Goal: Submit feedback/report problem

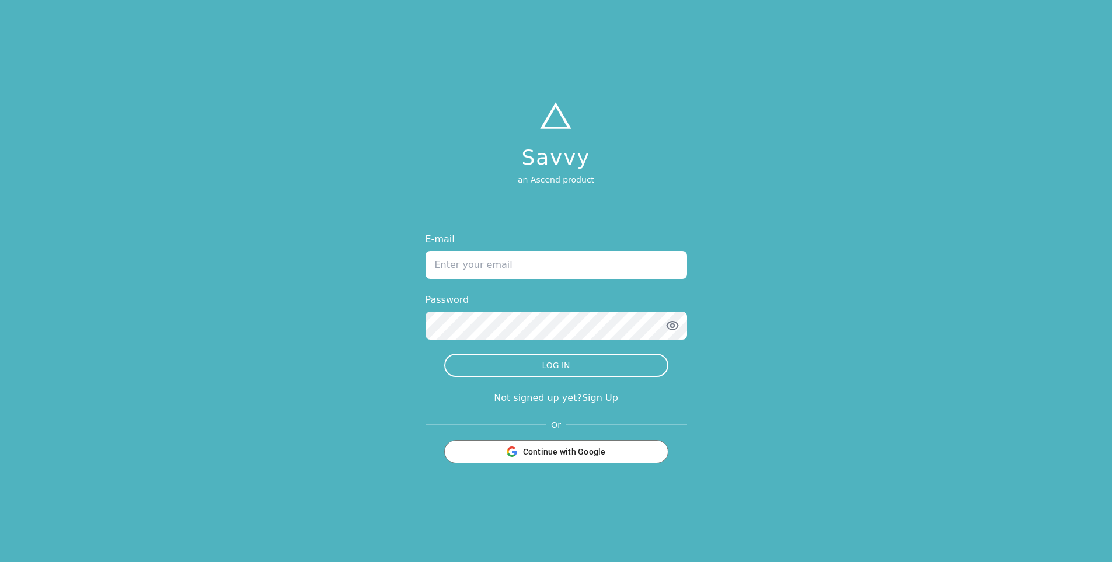
click at [520, 267] on input "E-mail" at bounding box center [557, 265] width 262 height 28
type input "[PERSON_NAME][EMAIL_ADDRESS][DOMAIN_NAME]"
click at [676, 325] on icon "button" at bounding box center [673, 326] width 14 height 14
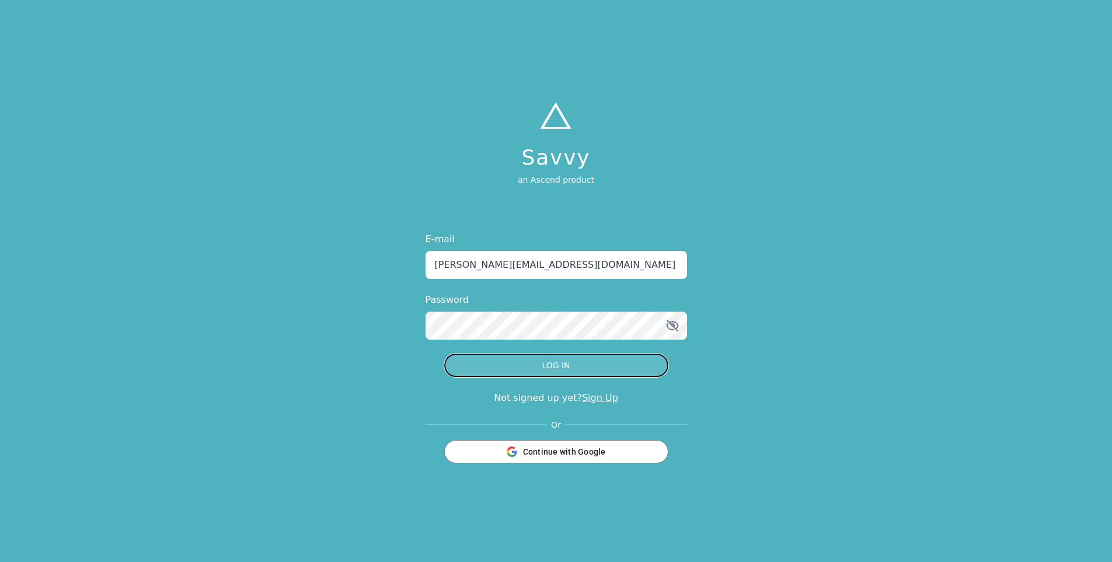
click at [550, 367] on button "LOG IN" at bounding box center [556, 365] width 224 height 23
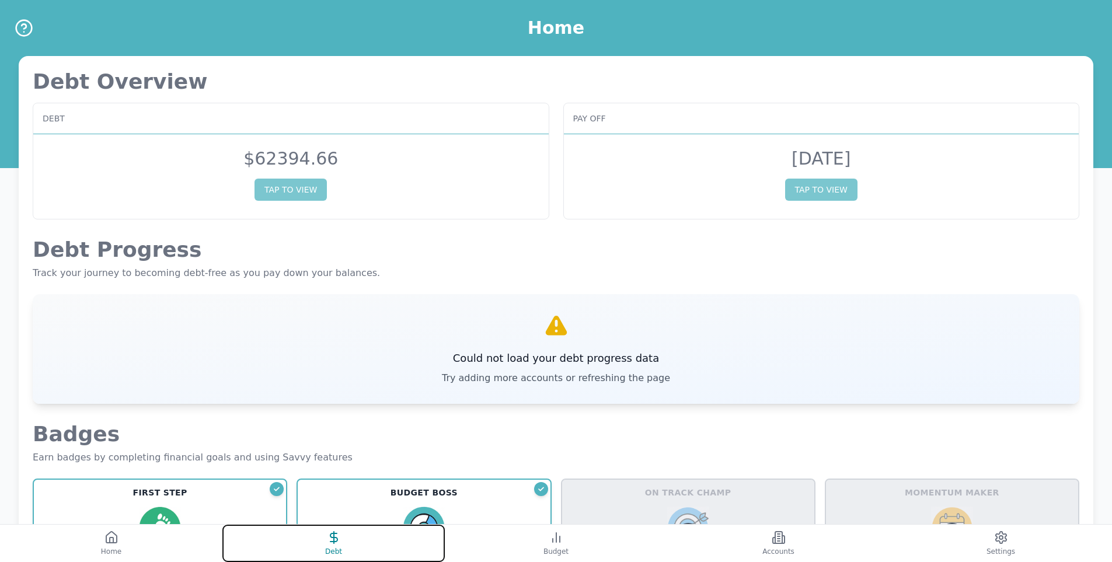
click at [322, 545] on button "Debt" at bounding box center [333, 543] width 222 height 37
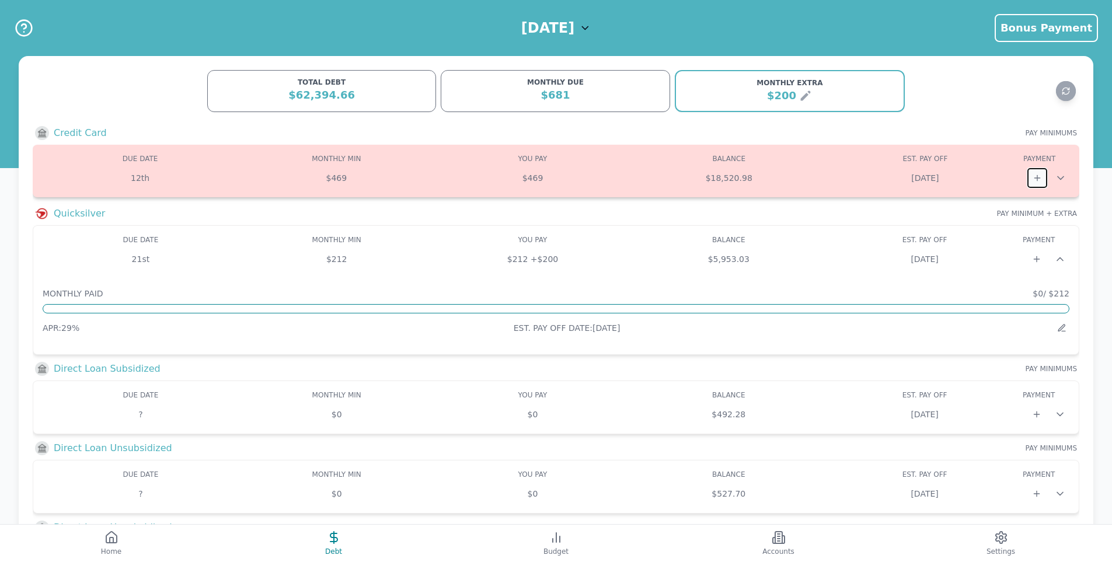
click at [1036, 182] on icon at bounding box center [1037, 177] width 9 height 9
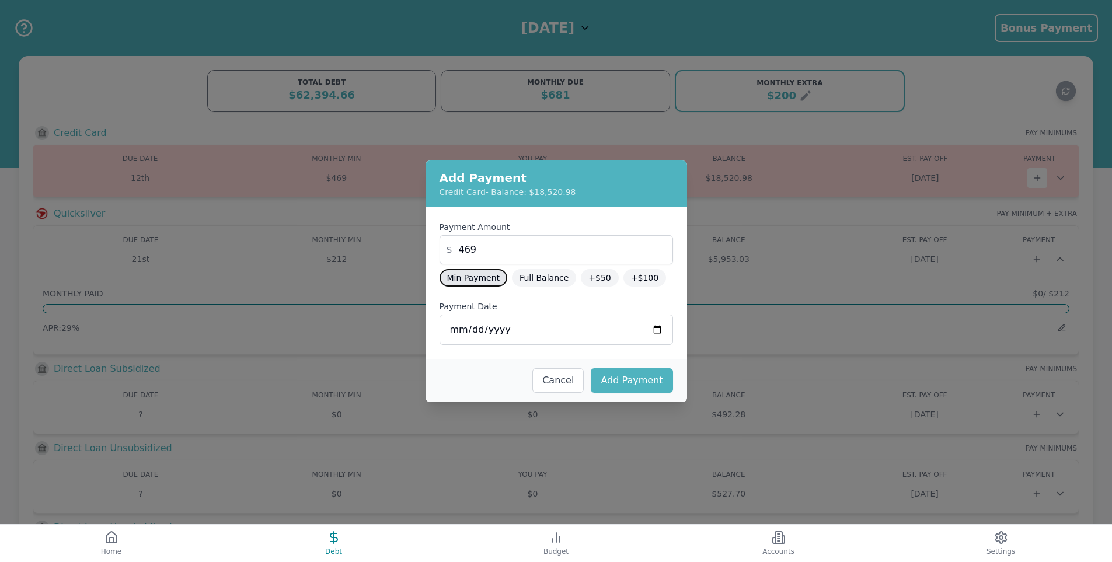
click at [469, 279] on button "Min Payment" at bounding box center [474, 278] width 68 height 18
click at [634, 389] on button "Add Payment" at bounding box center [632, 380] width 82 height 25
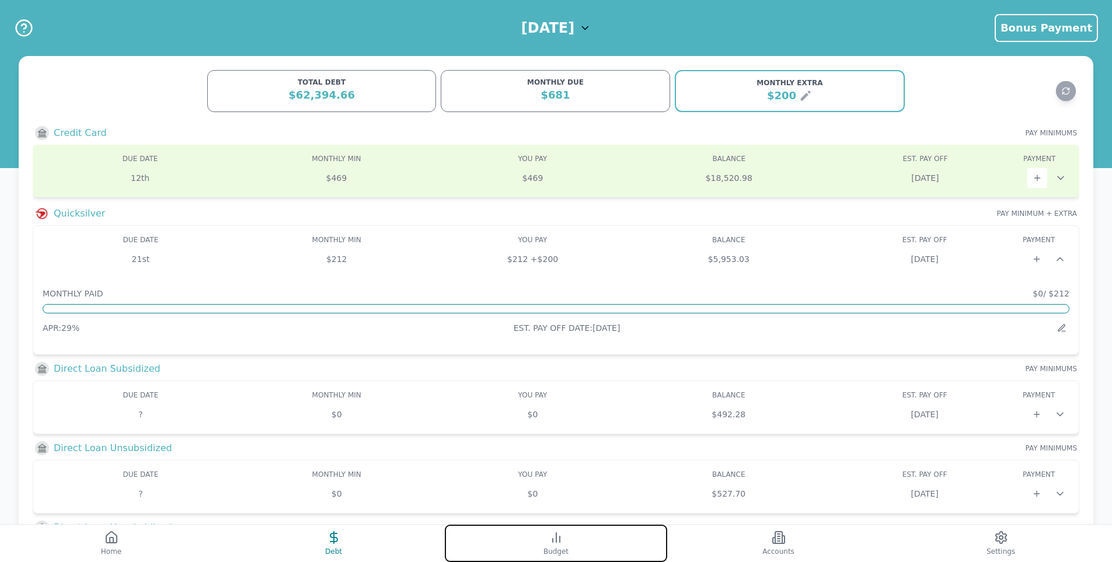
click at [562, 537] on icon at bounding box center [556, 538] width 14 height 14
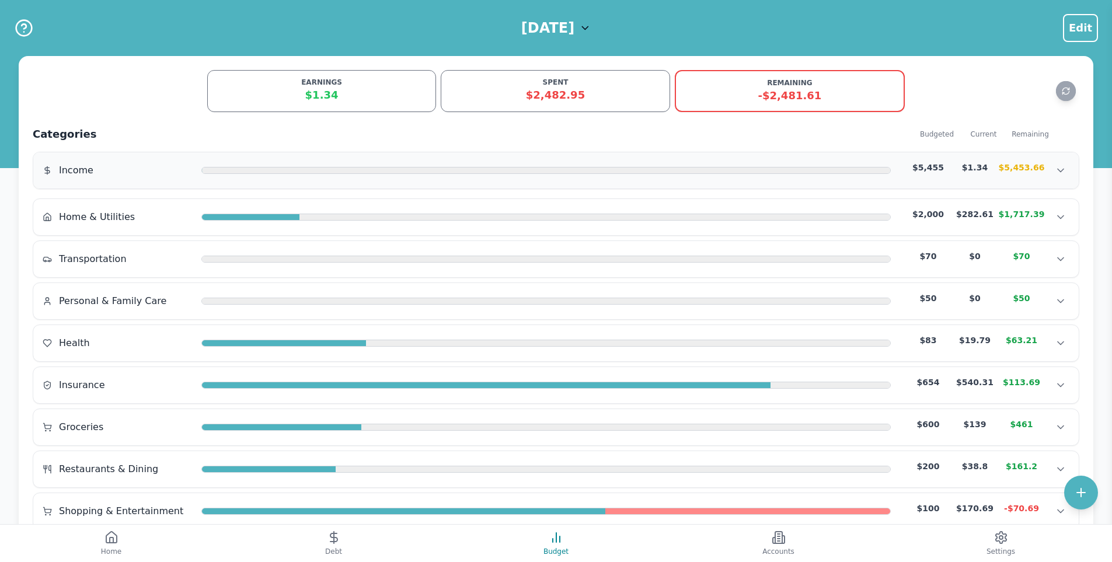
click at [489, 172] on div at bounding box center [546, 171] width 688 height 7
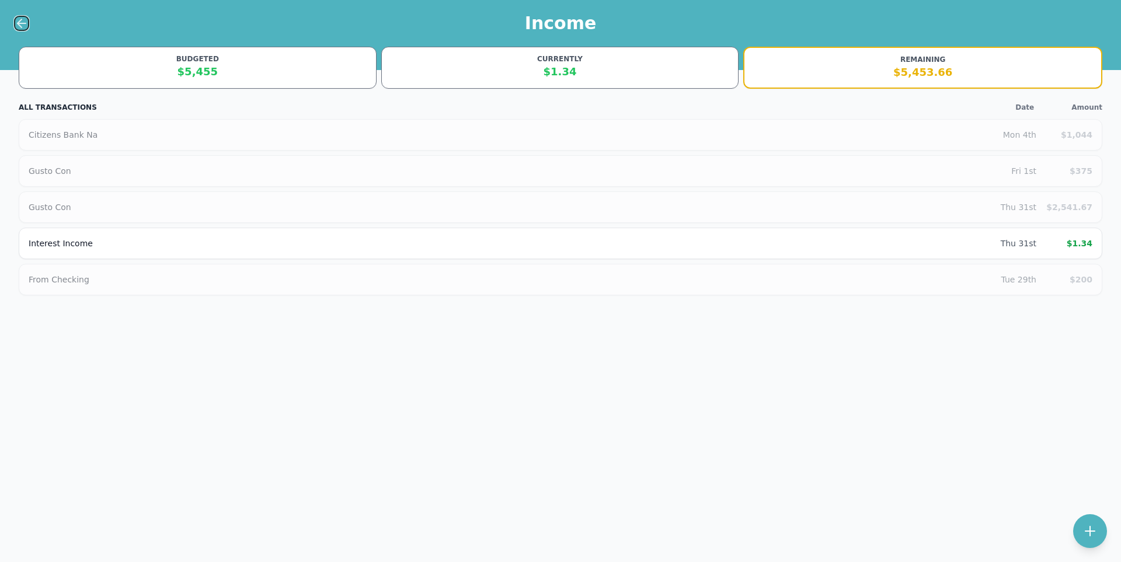
click at [15, 24] on icon at bounding box center [22, 23] width 14 height 14
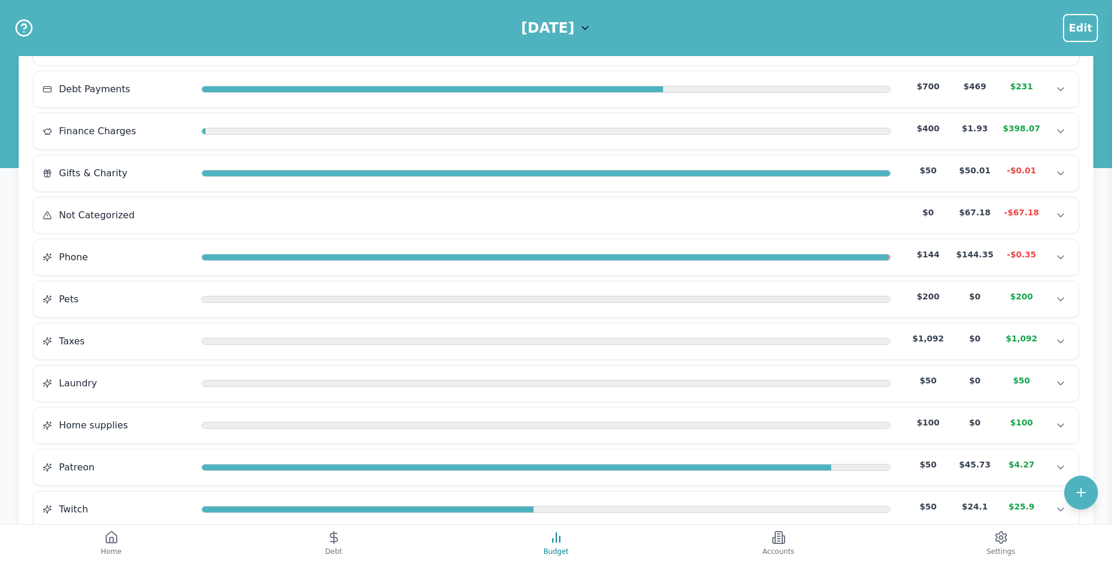
scroll to position [467, 0]
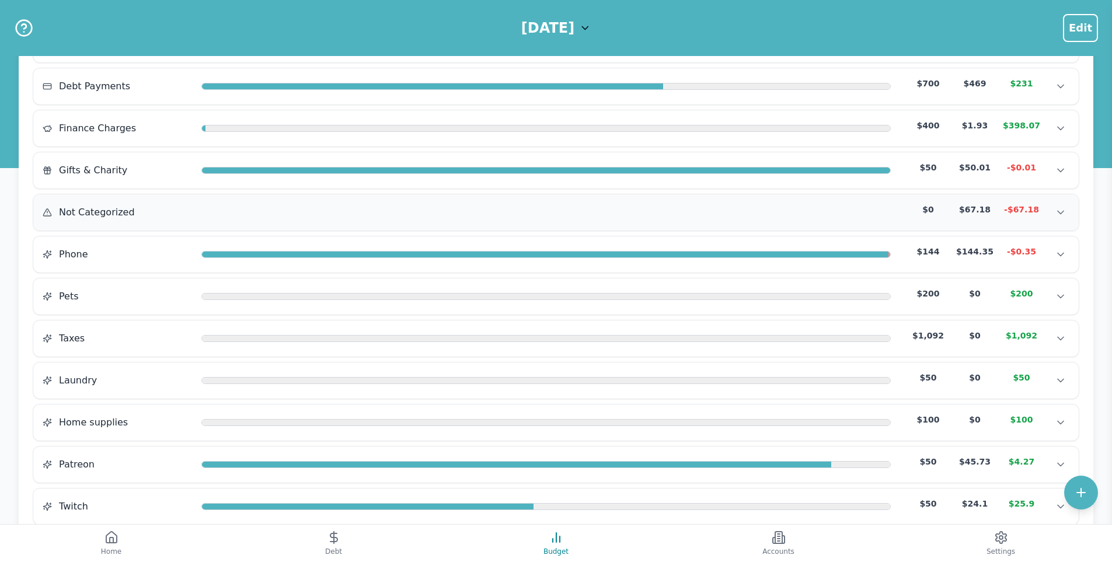
click at [581, 213] on div "Not Categorized $0 $67.18 -$67.18" at bounding box center [556, 213] width 1027 height 18
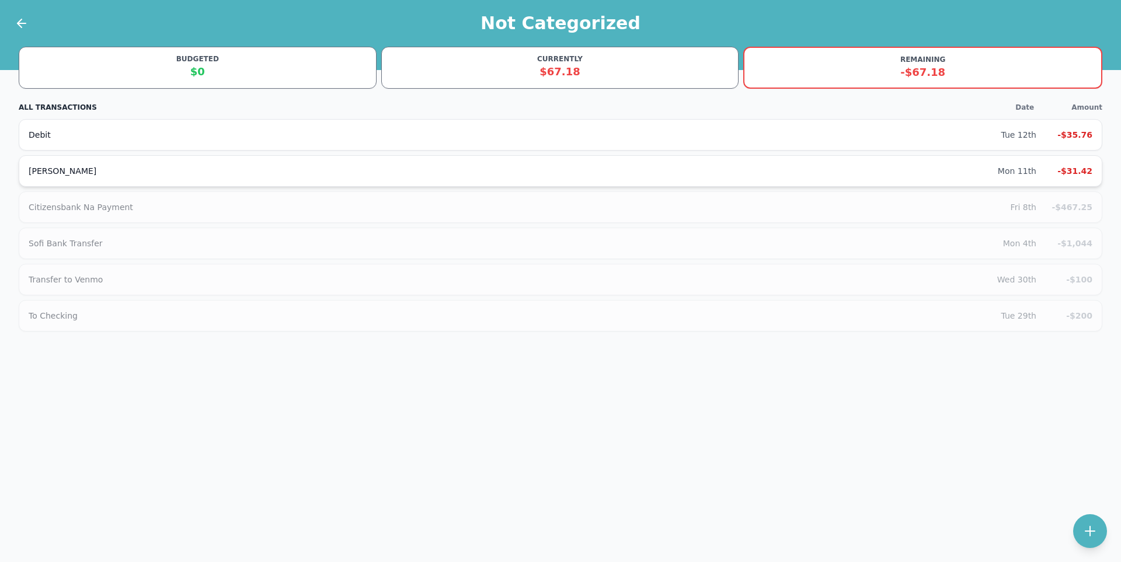
click at [176, 176] on div "[PERSON_NAME]" at bounding box center [513, 171] width 969 height 12
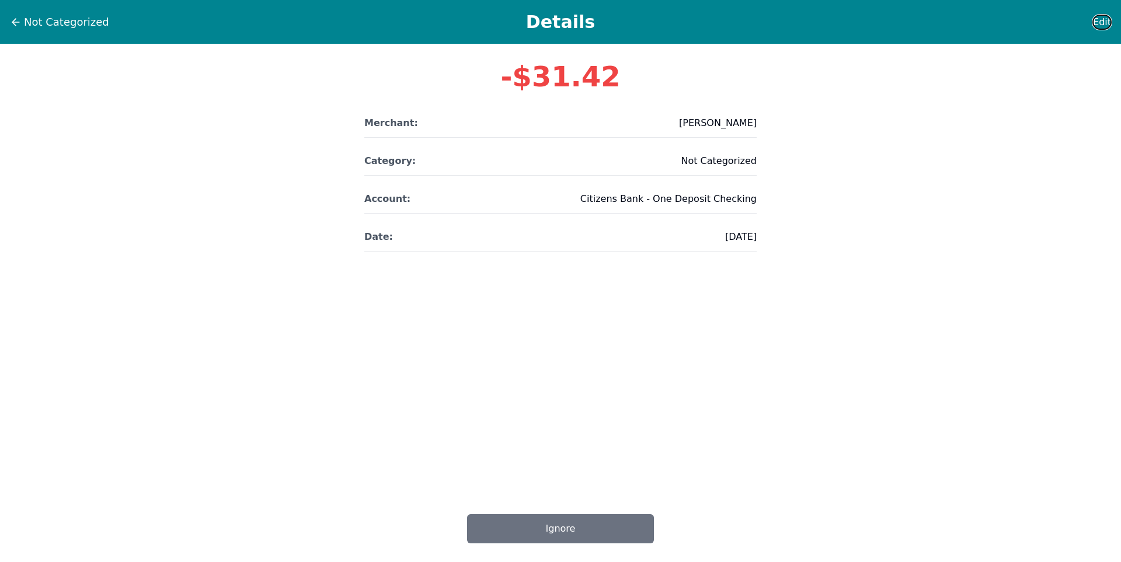
click at [1100, 25] on span "Edit" at bounding box center [1102, 22] width 18 height 14
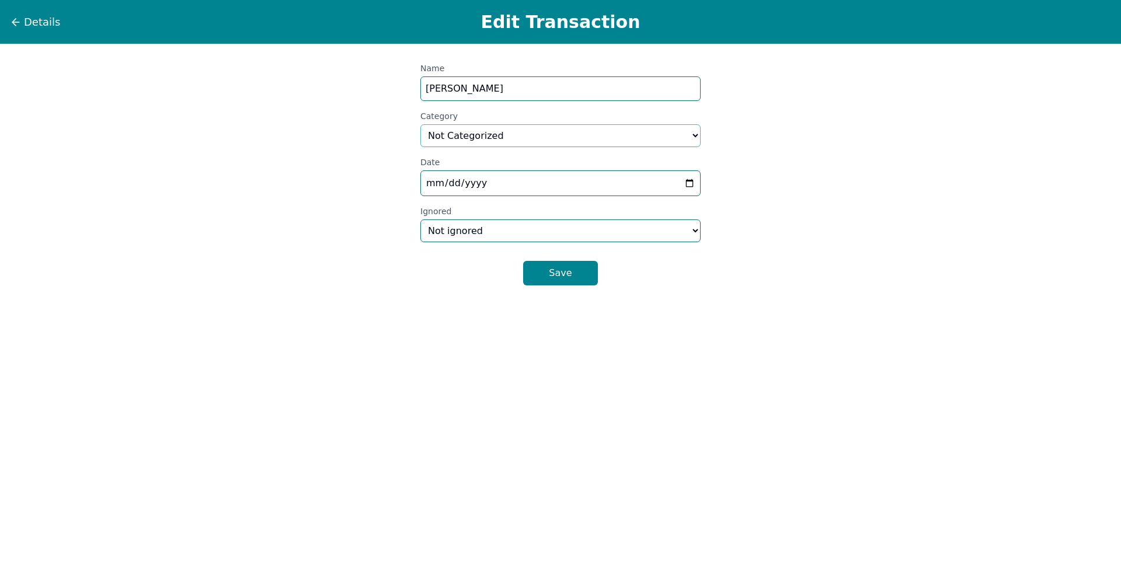
click at [521, 129] on select "Select a category... Home & Utilities Transportation Personal & Family Care Hea…" at bounding box center [560, 135] width 280 height 23
select select "shoppingAndEntertainment"
click at [420, 124] on select "Select a category... Home & Utilities Transportation Personal & Family Care Hea…" at bounding box center [560, 135] width 280 height 23
click at [545, 280] on button "Save" at bounding box center [560, 273] width 75 height 25
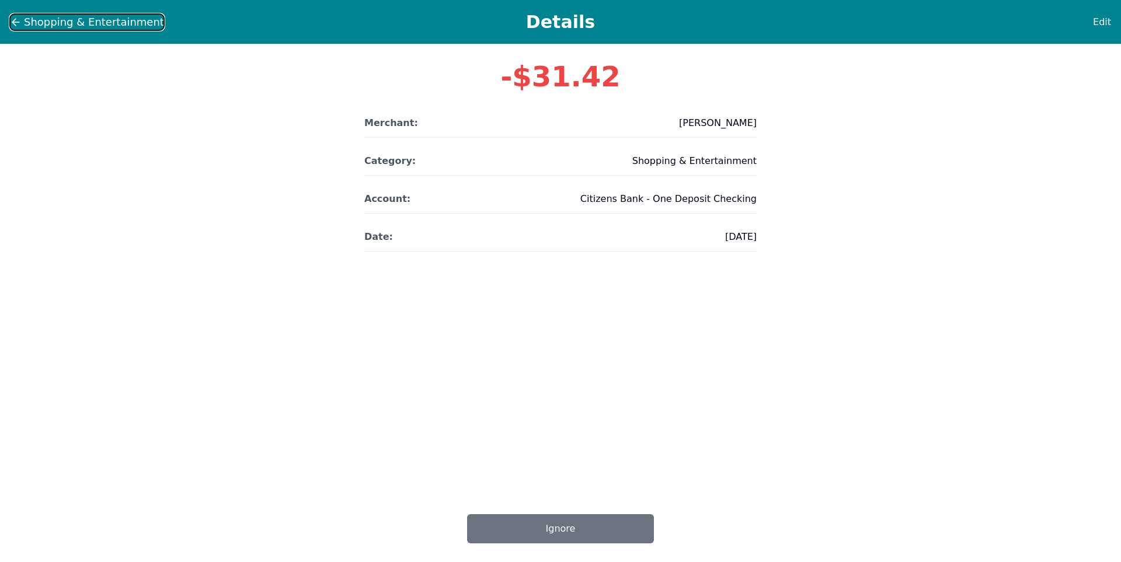
click at [50, 30] on button "Shopping & Entertainment" at bounding box center [86, 22] width 155 height 18
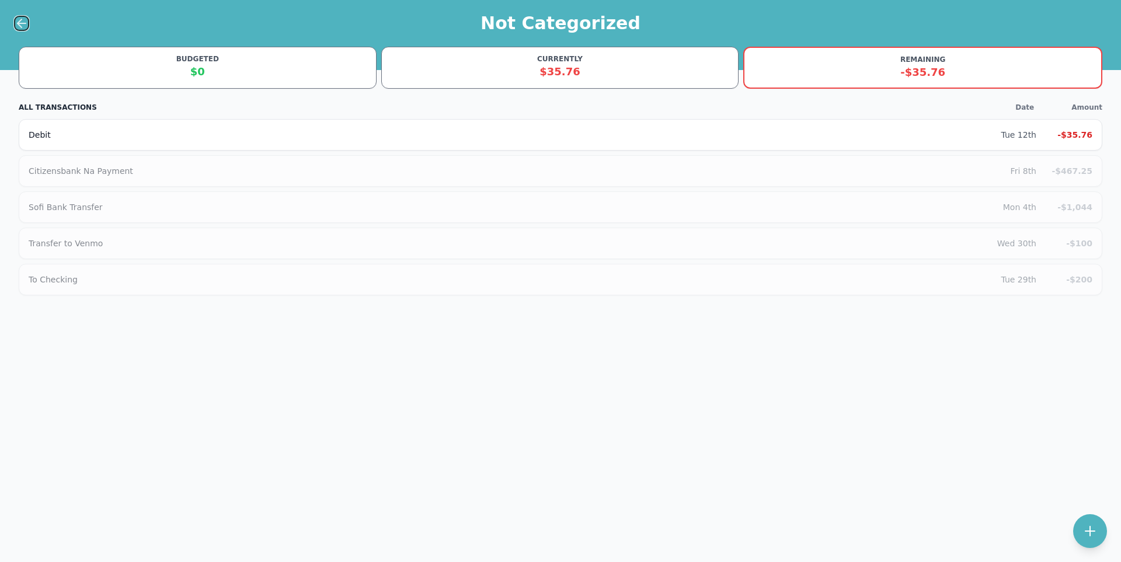
click at [23, 29] on icon at bounding box center [22, 23] width 14 height 14
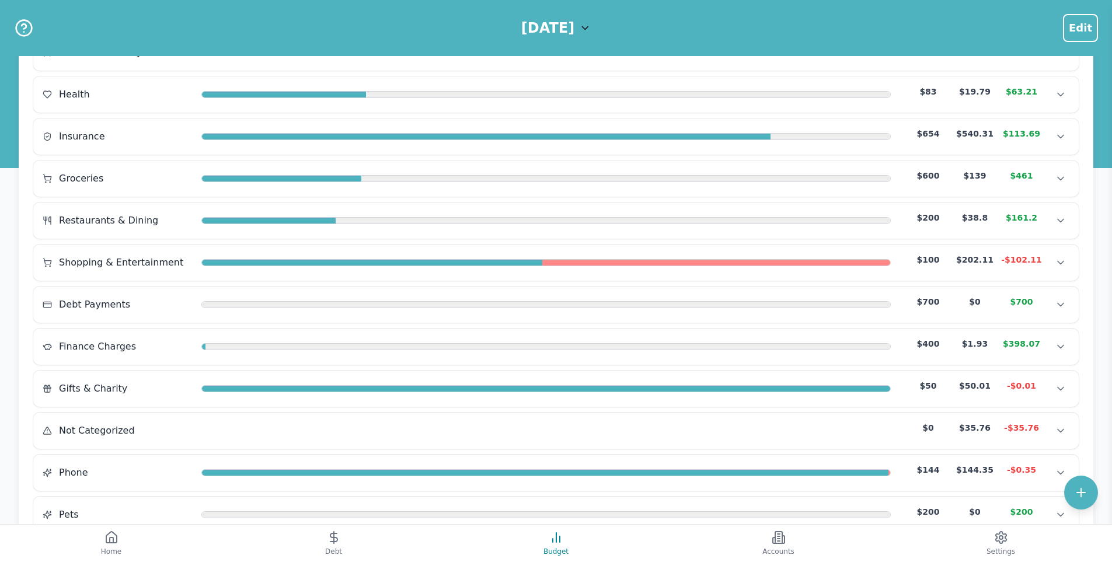
scroll to position [248, 0]
click at [360, 183] on div at bounding box center [546, 179] width 690 height 9
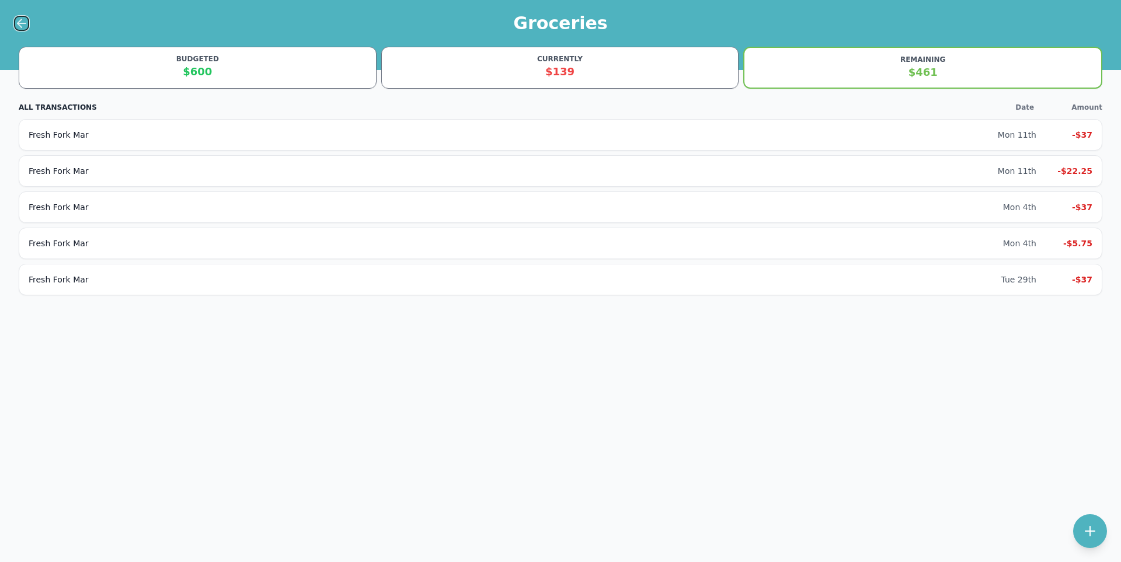
click at [22, 23] on icon at bounding box center [22, 23] width 8 height 0
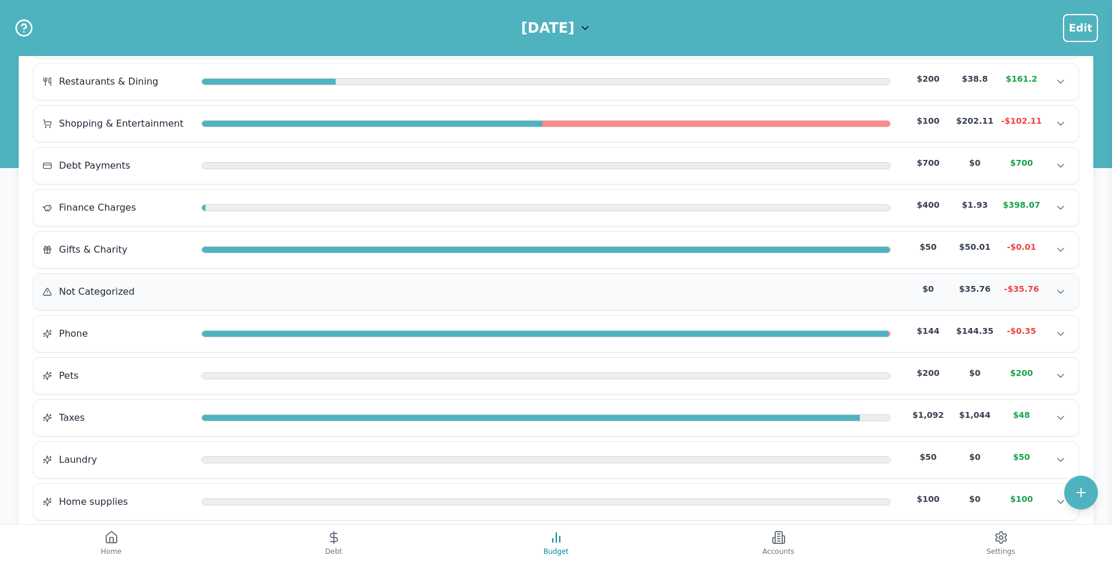
scroll to position [409, 0]
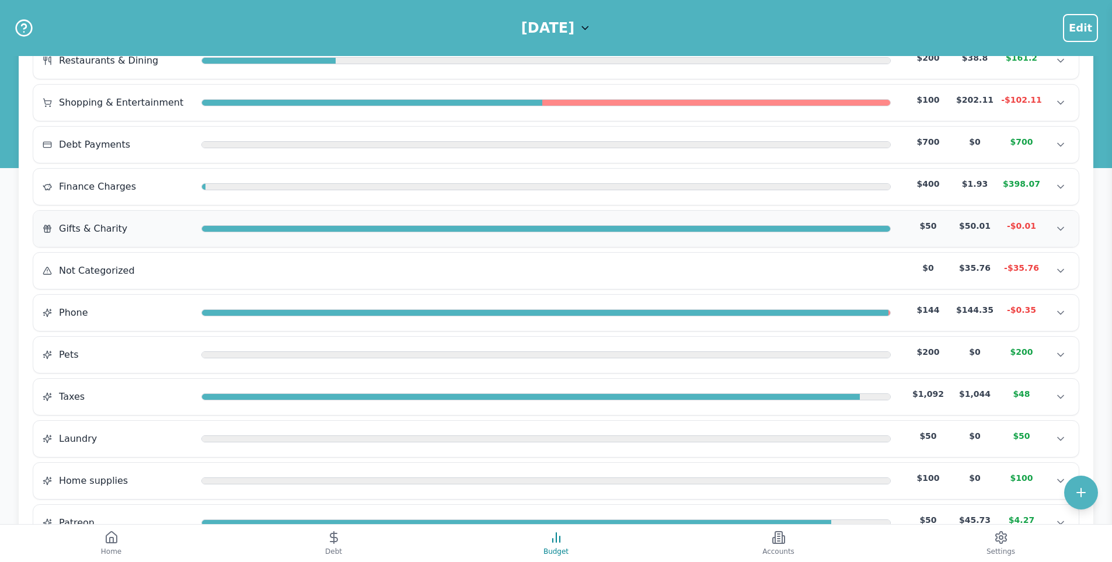
click at [401, 222] on div "Gifts & Charity $50 $50.01 -$0.01" at bounding box center [556, 229] width 1027 height 18
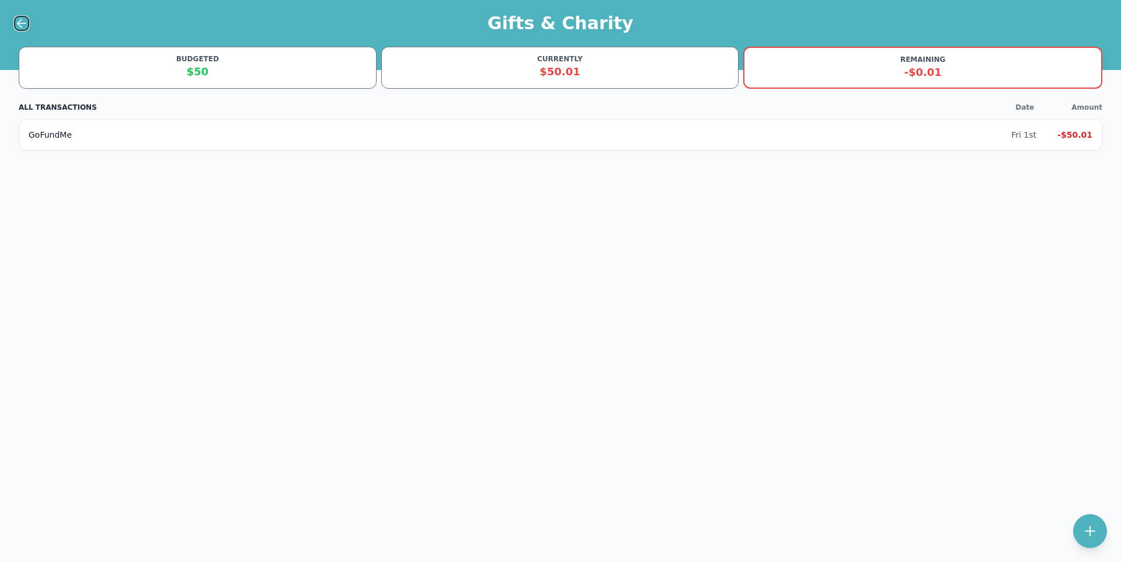
click at [27, 22] on icon at bounding box center [22, 23] width 14 height 14
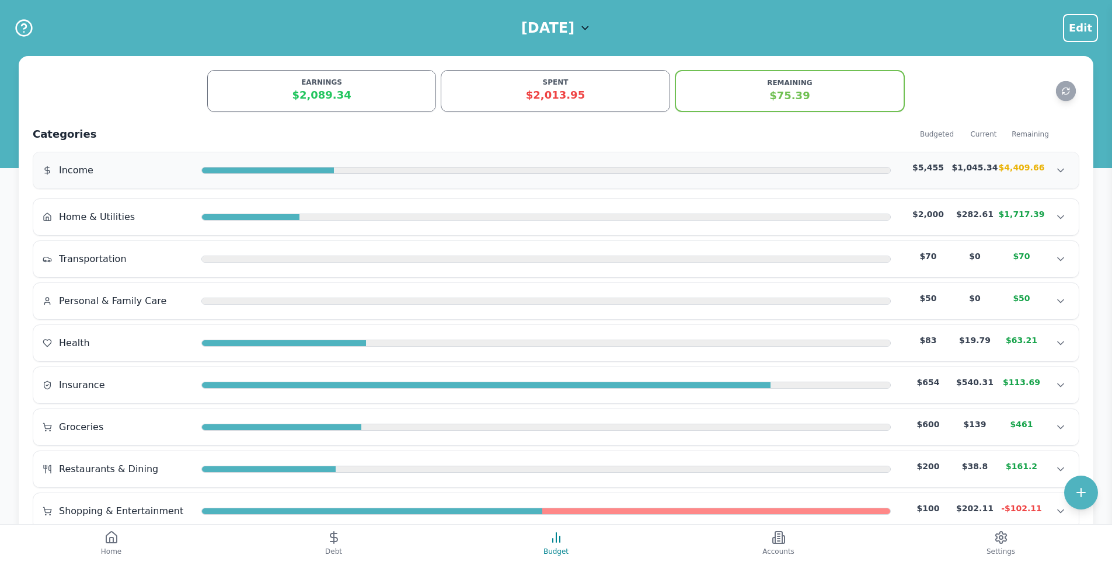
click at [784, 175] on div at bounding box center [546, 170] width 690 height 9
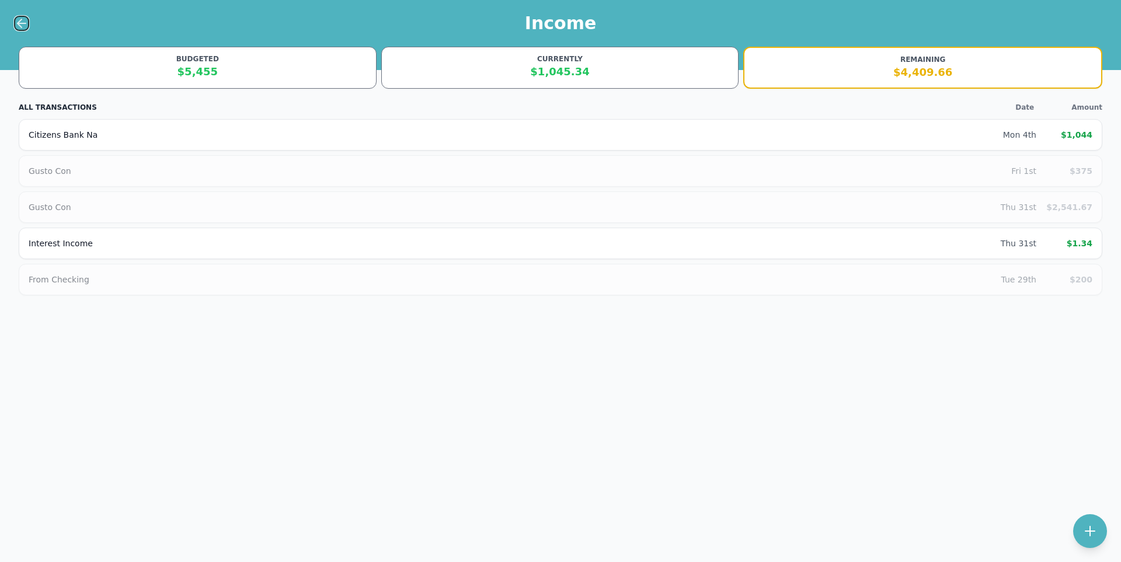
click at [23, 19] on icon at bounding box center [22, 23] width 14 height 14
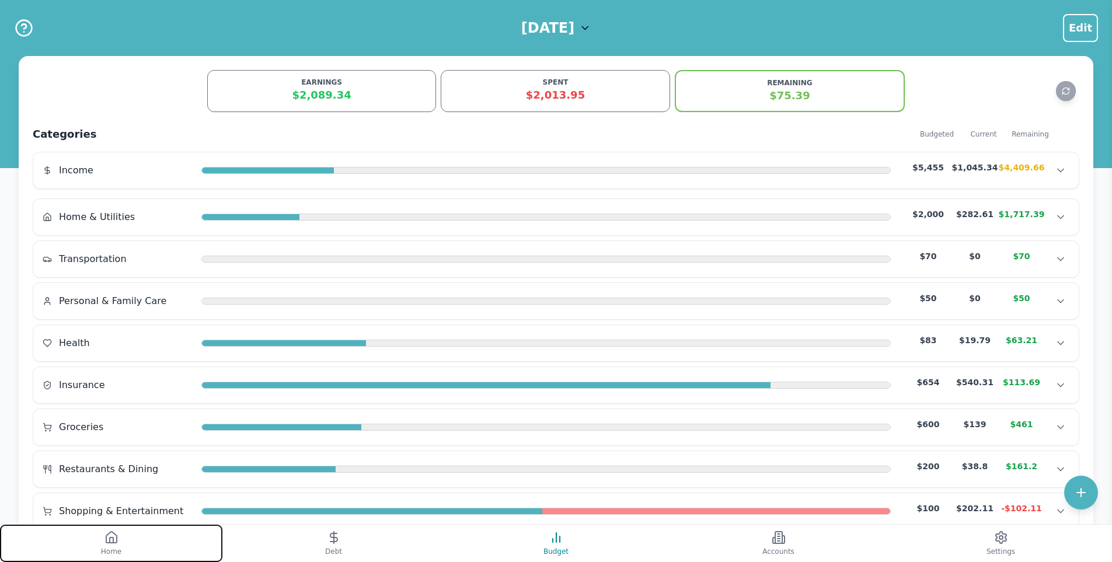
click at [121, 538] on button "Home" at bounding box center [111, 543] width 222 height 37
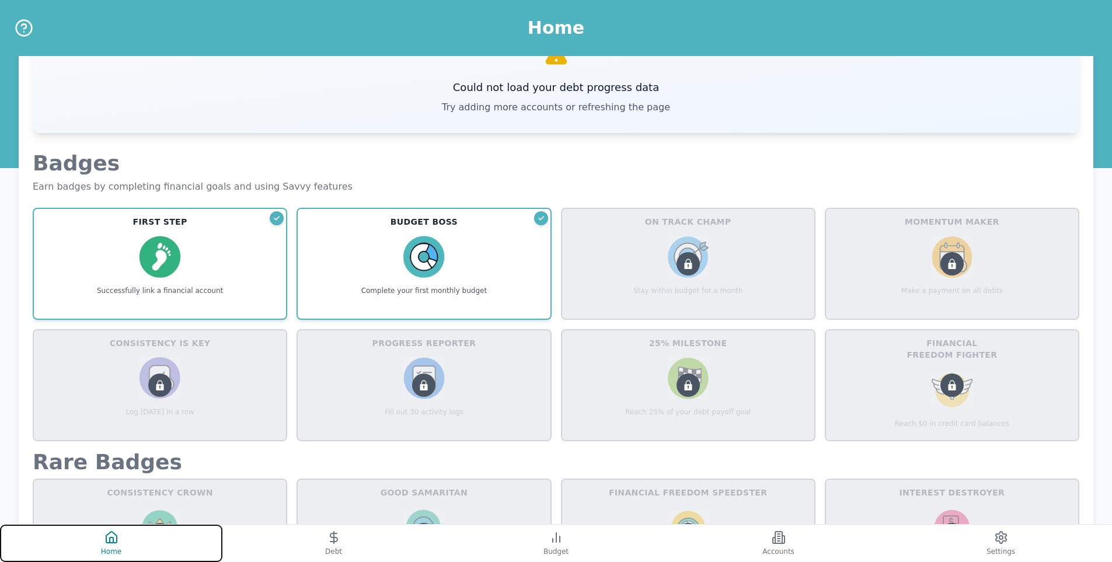
scroll to position [409, 0]
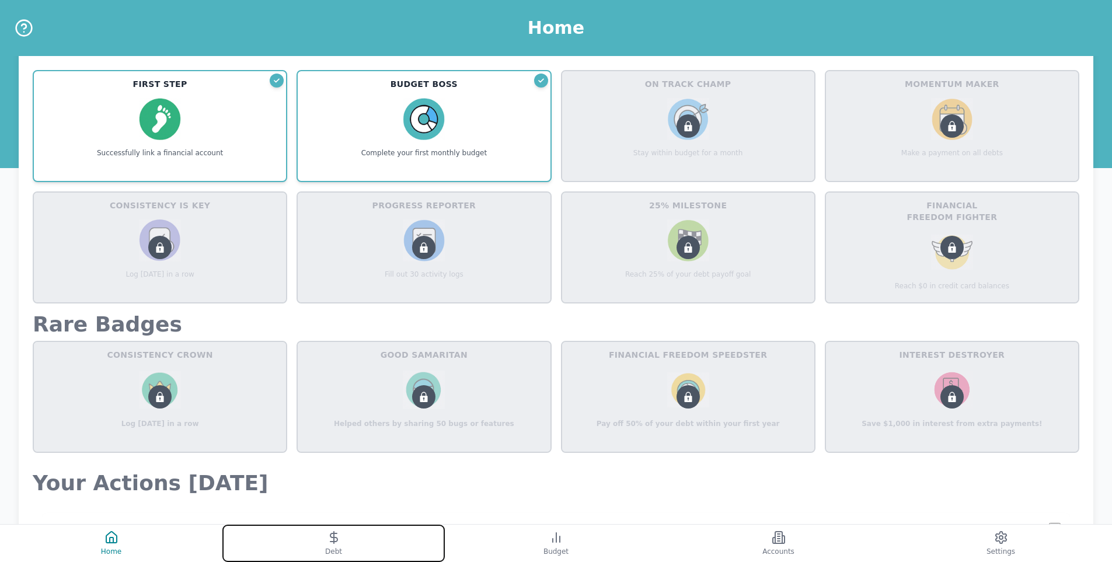
click at [343, 549] on button "Debt" at bounding box center [333, 543] width 222 height 37
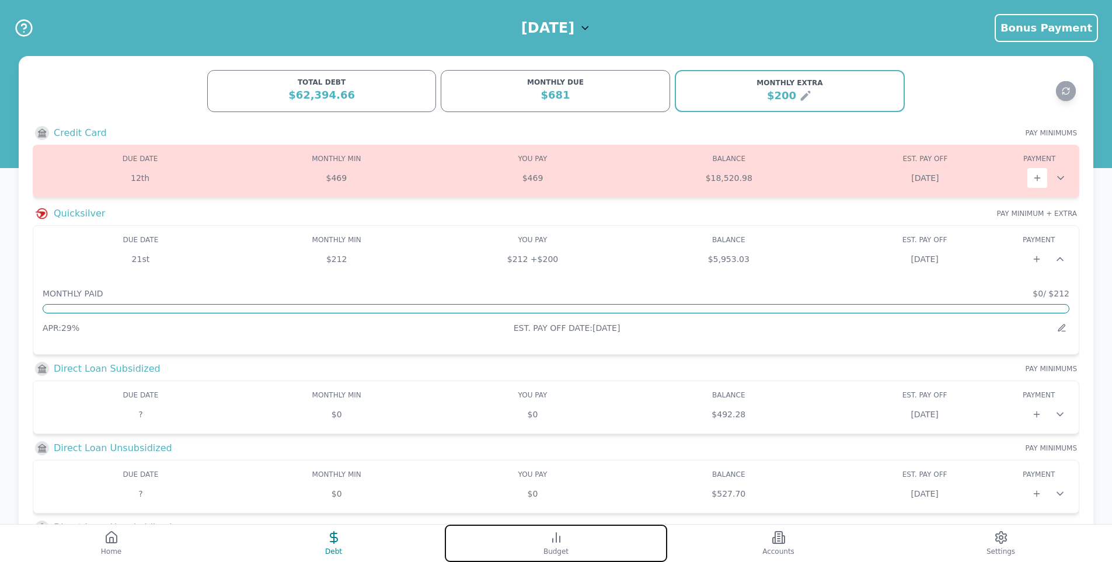
click at [575, 536] on button "Budget" at bounding box center [556, 543] width 222 height 37
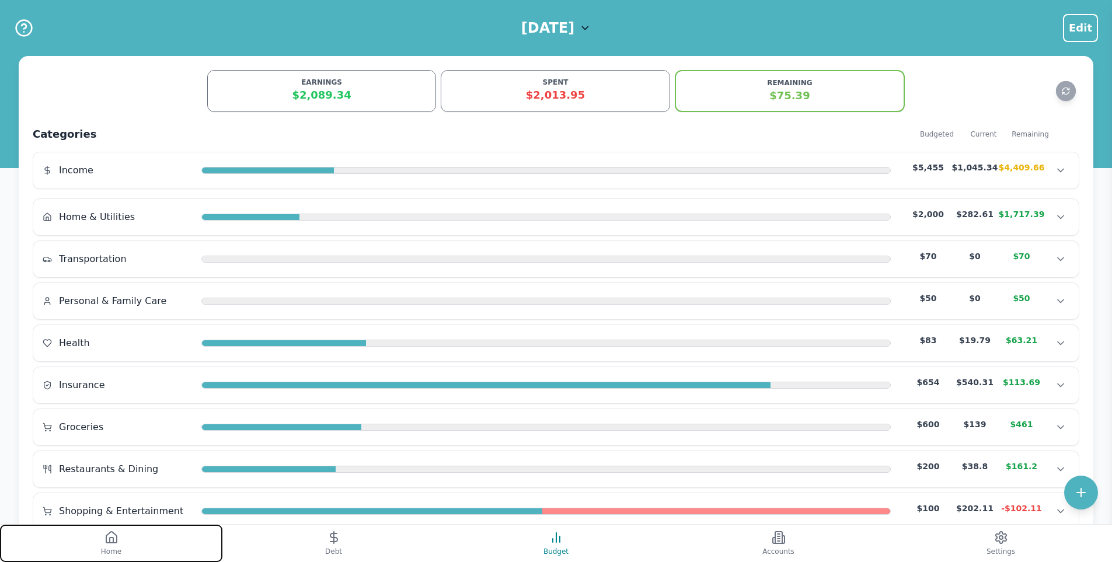
click at [133, 533] on button "Home" at bounding box center [111, 543] width 222 height 37
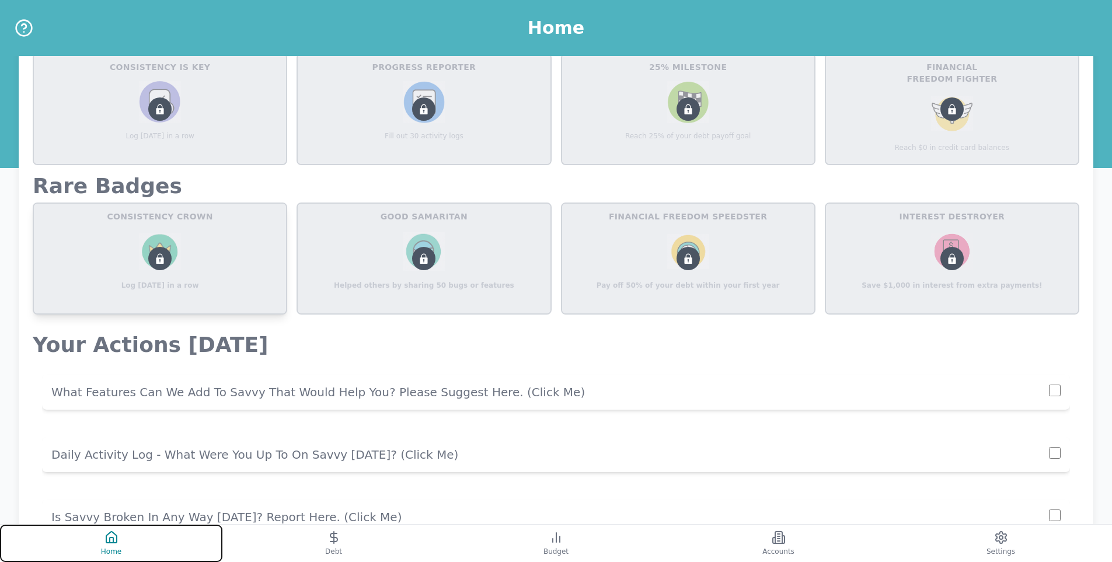
scroll to position [613, 0]
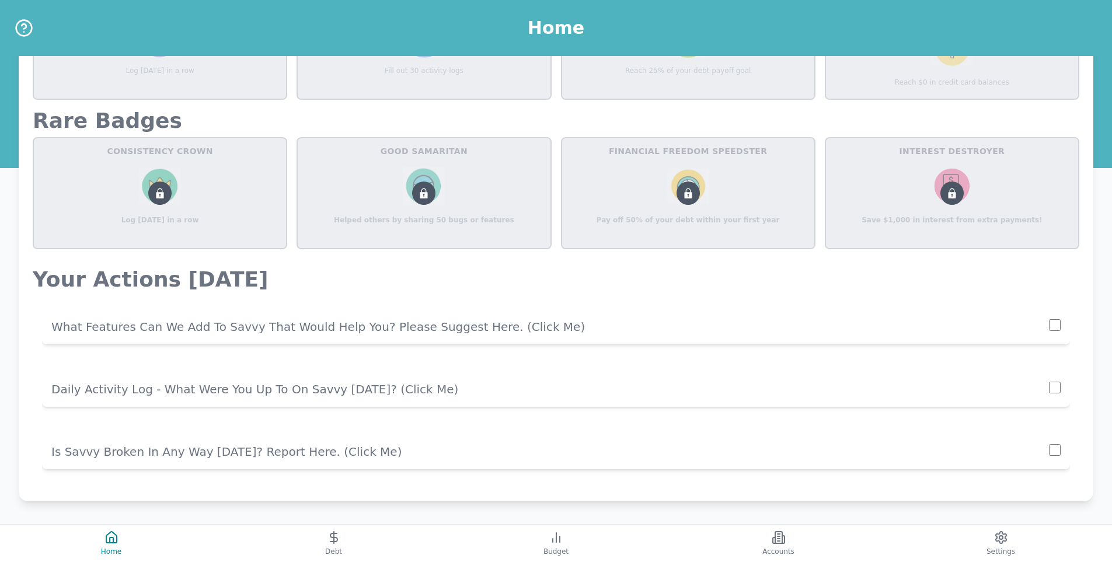
click at [254, 326] on p "What Features Can We Add To Savvy That Would Help You? Please Suggest Here. (cl…" at bounding box center [550, 327] width 998 height 16
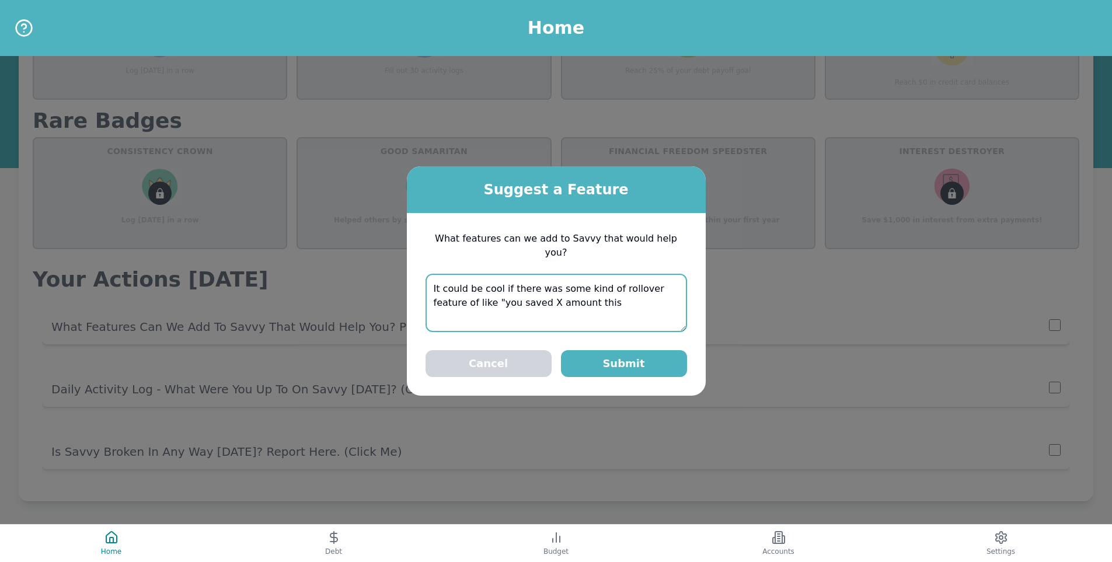
click at [668, 280] on textarea "It could be cool if there was some kind of rollover feature of like "you saved …" at bounding box center [557, 303] width 262 height 58
click at [659, 291] on textarea "It could be cool if there was some kind of rollover feature/notification of lik…" at bounding box center [557, 303] width 262 height 58
click at [507, 312] on textarea "It could be cool if there was some kind of rollover feature/notification of lik…" at bounding box center [557, 303] width 262 height 58
click at [672, 309] on textarea "It could be cool if there was some kind of rollover feature/notification of lik…" at bounding box center [557, 303] width 262 height 58
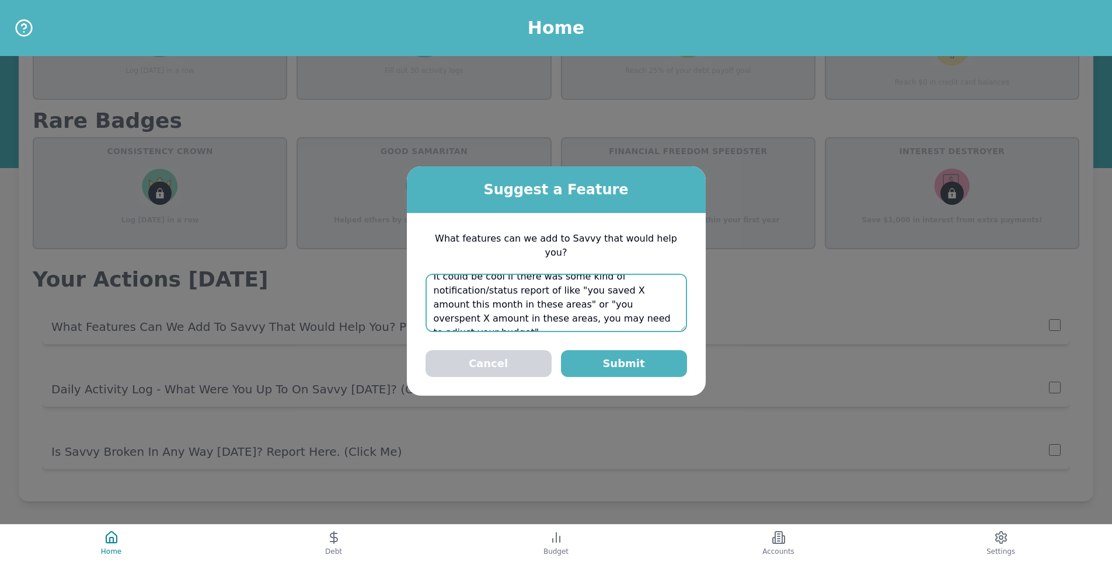
scroll to position [14, 0]
type textarea "It could be cool if there was some kind of notification/status report of like "…"
click at [627, 354] on button "Submit" at bounding box center [624, 363] width 126 height 27
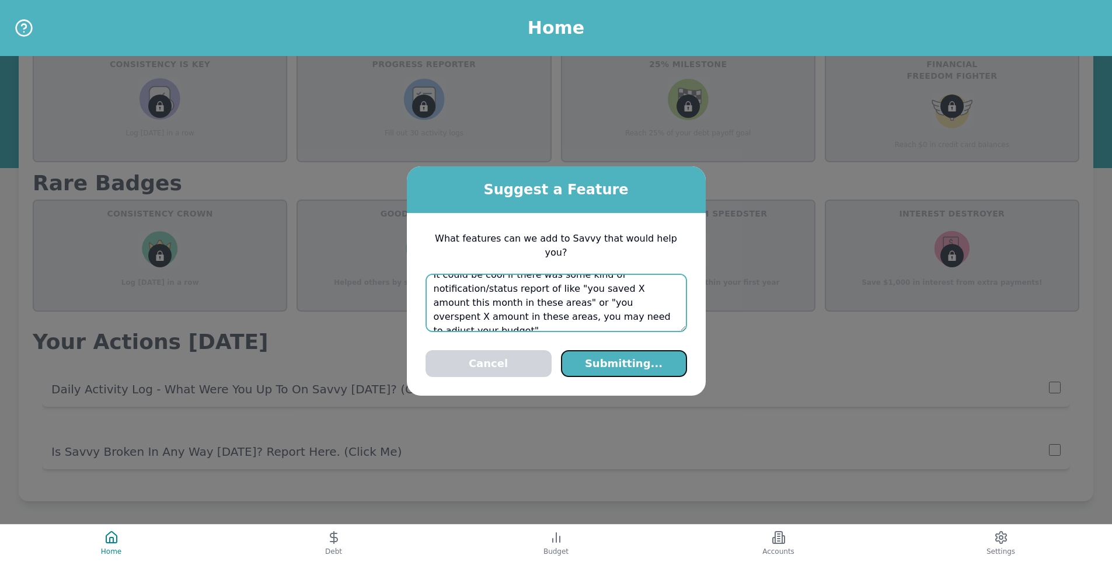
scroll to position [550, 0]
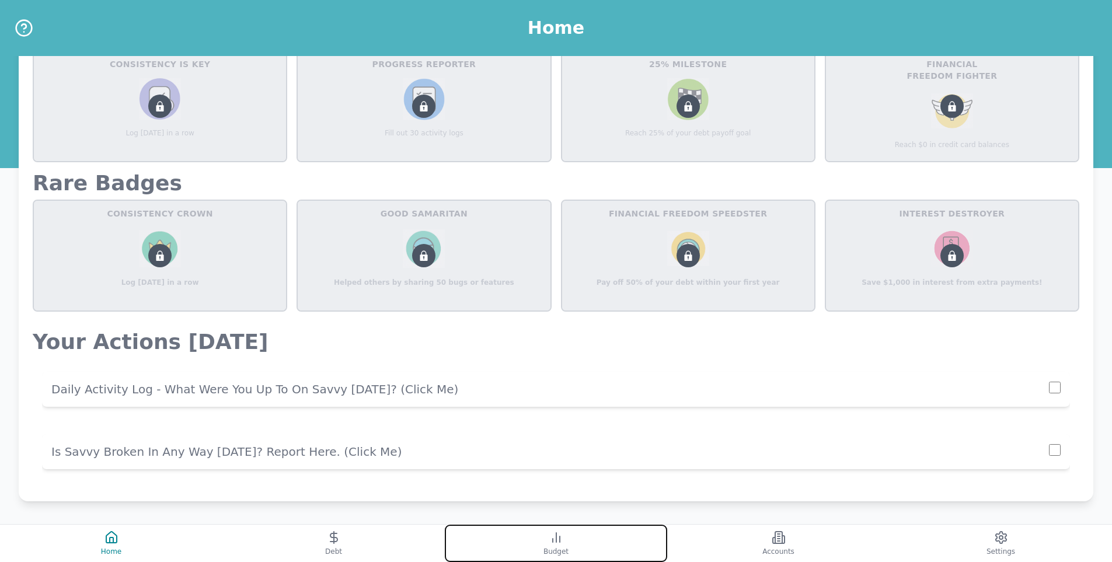
click at [561, 543] on icon at bounding box center [556, 538] width 14 height 14
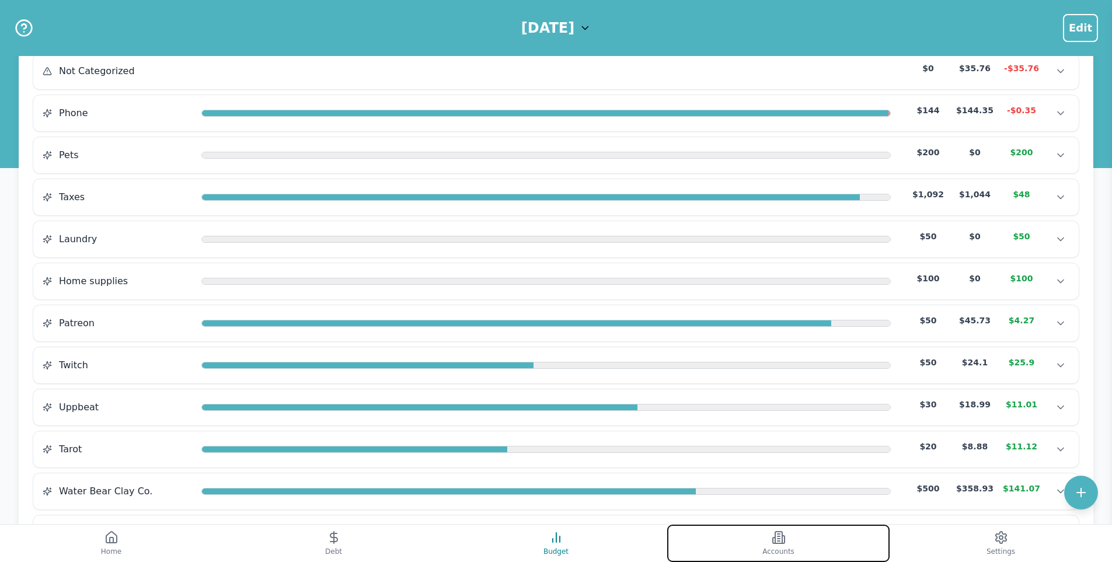
click at [795, 538] on button "Accounts" at bounding box center [778, 543] width 222 height 37
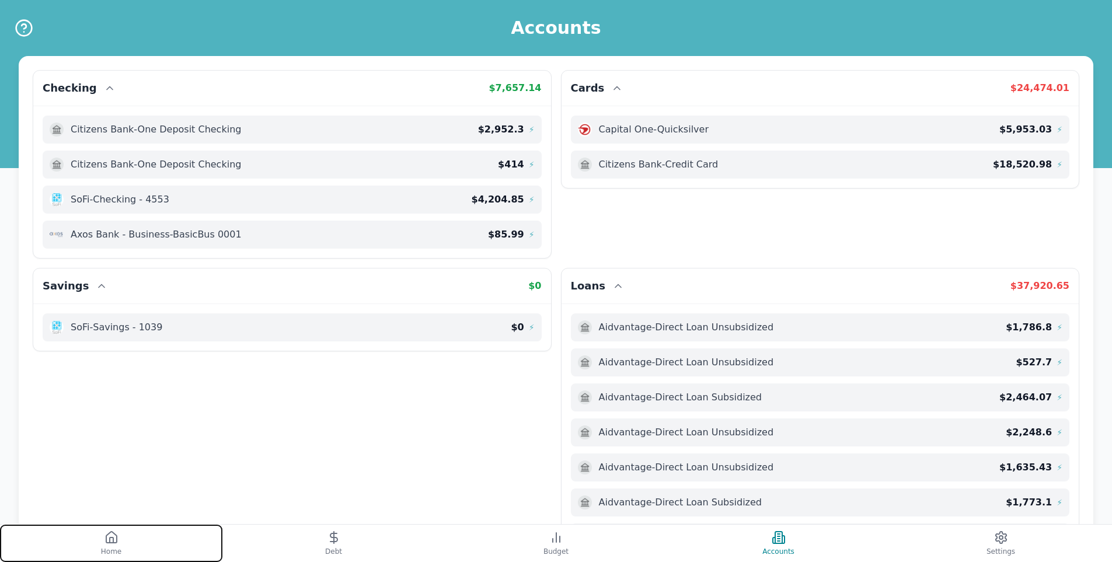
click at [120, 538] on button "Home" at bounding box center [111, 543] width 222 height 37
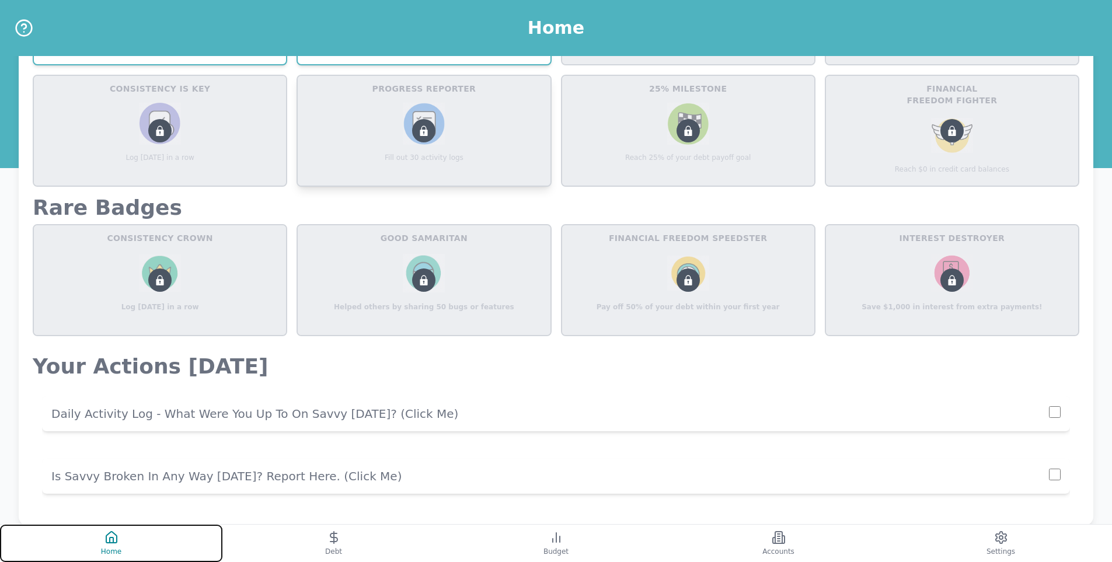
scroll to position [550, 0]
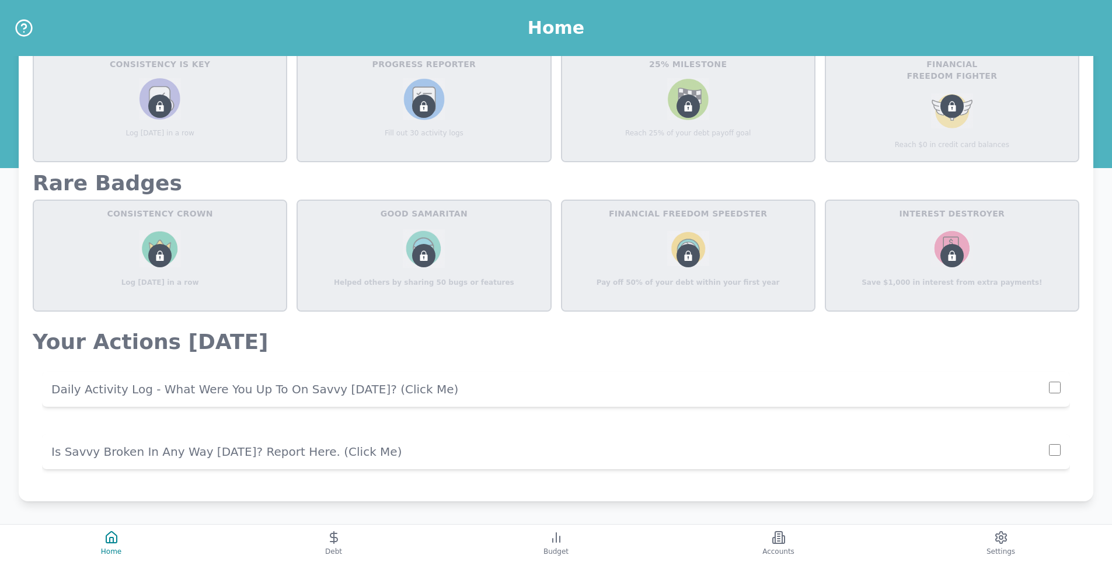
click at [309, 392] on p "Daily Activity Log - What Were You Up To On Savvy [DATE]? (click me)" at bounding box center [550, 389] width 998 height 16
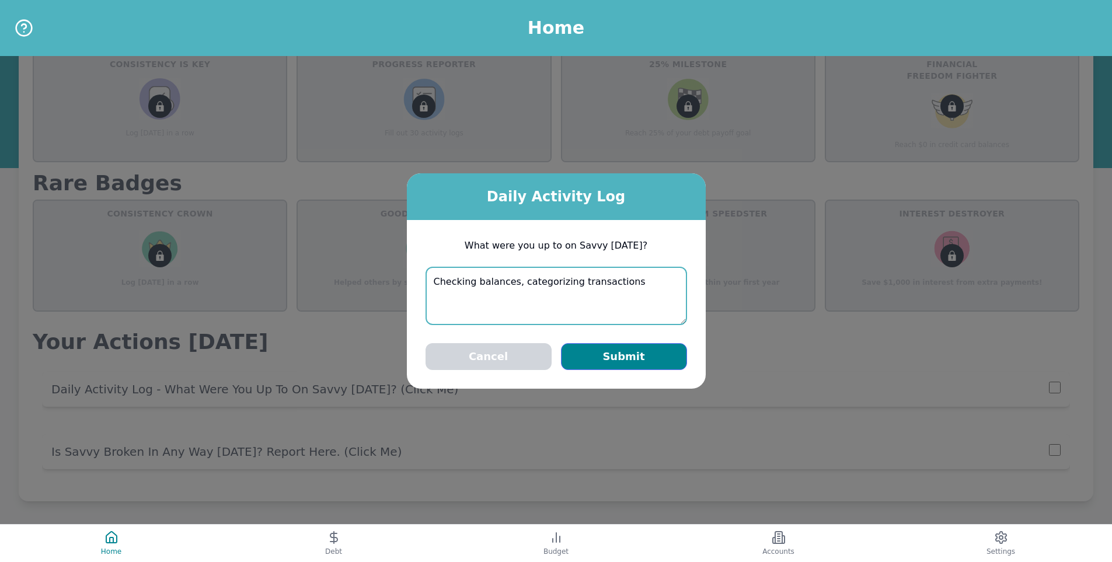
type textarea "Checking balances, categorizing transactions"
click at [632, 357] on button "Submit" at bounding box center [624, 356] width 126 height 27
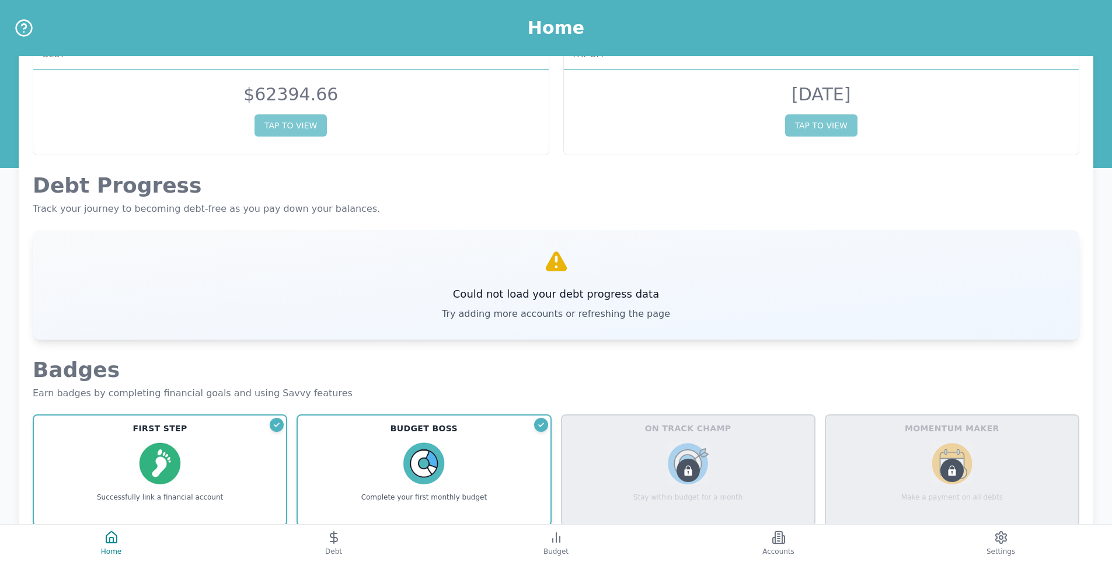
scroll to position [0, 0]
